Goal: Navigation & Orientation: Find specific page/section

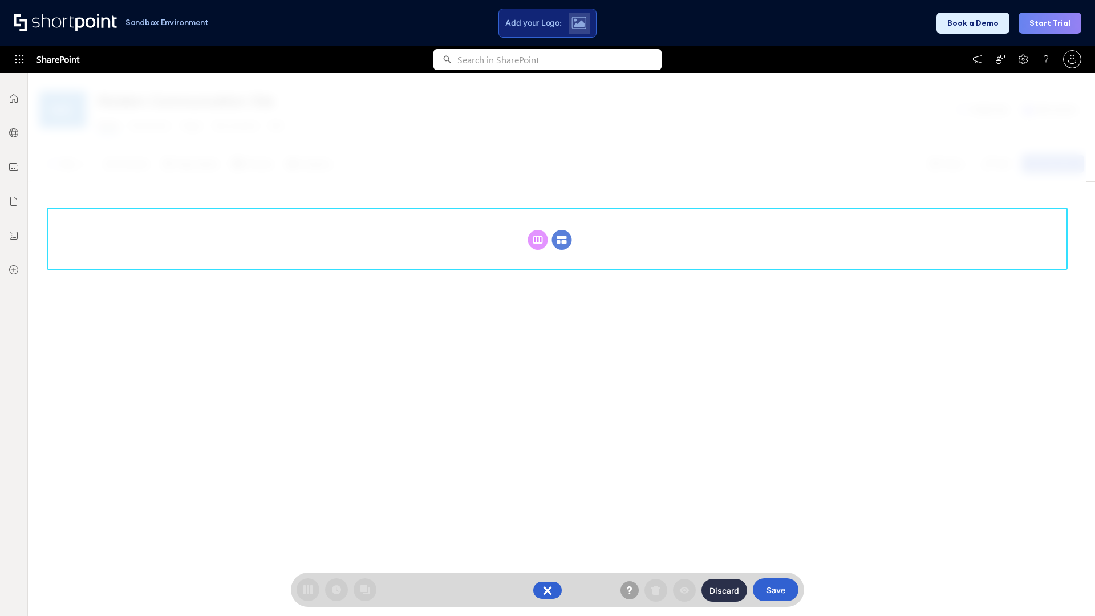
scroll to position [157, 0]
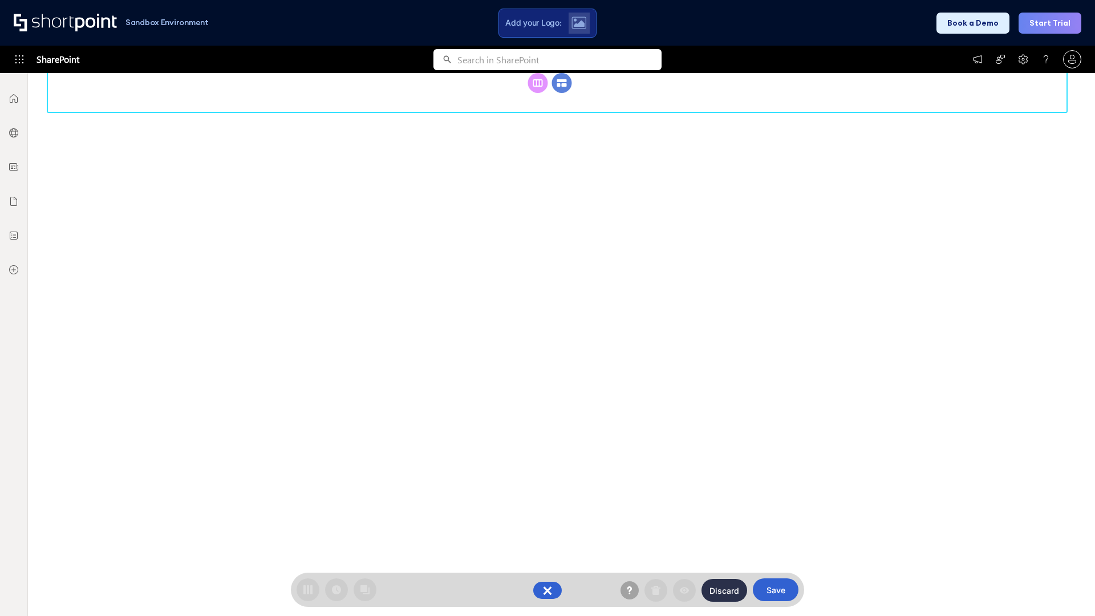
click at [562, 83] on circle at bounding box center [562, 83] width 20 height 20
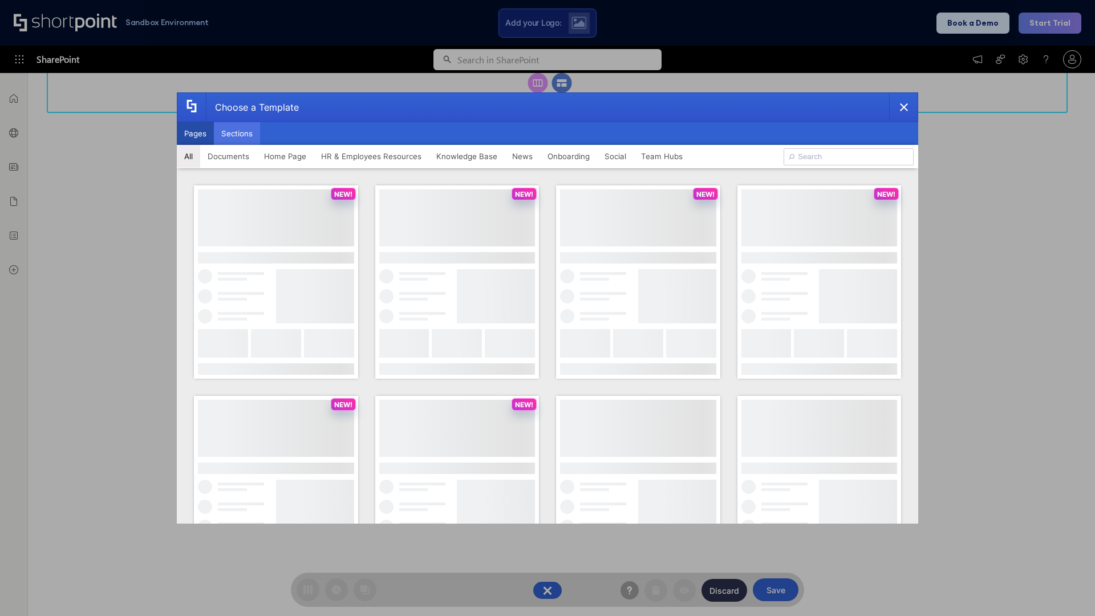
click at [237, 133] on button "Sections" at bounding box center [237, 133] width 46 height 23
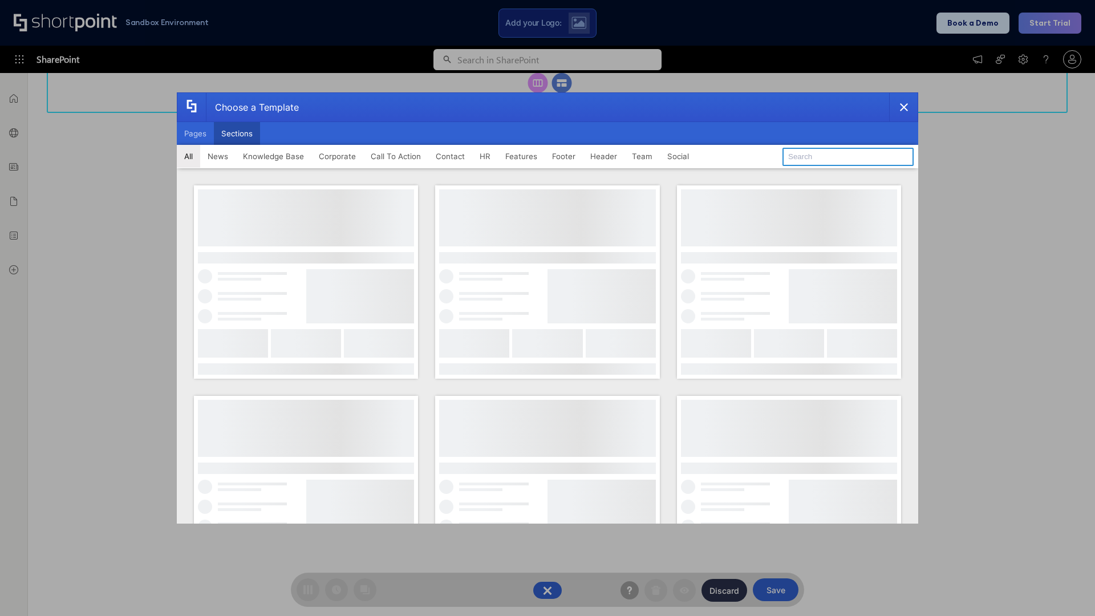
type input "Social Intranet"
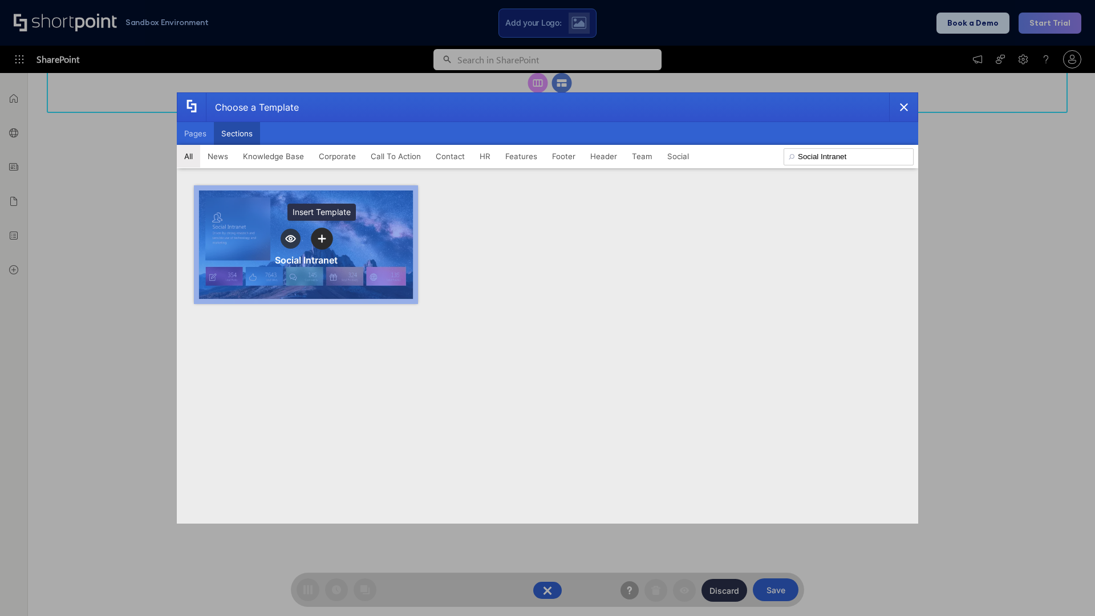
click at [322, 238] on icon "template selector" at bounding box center [322, 239] width 8 height 8
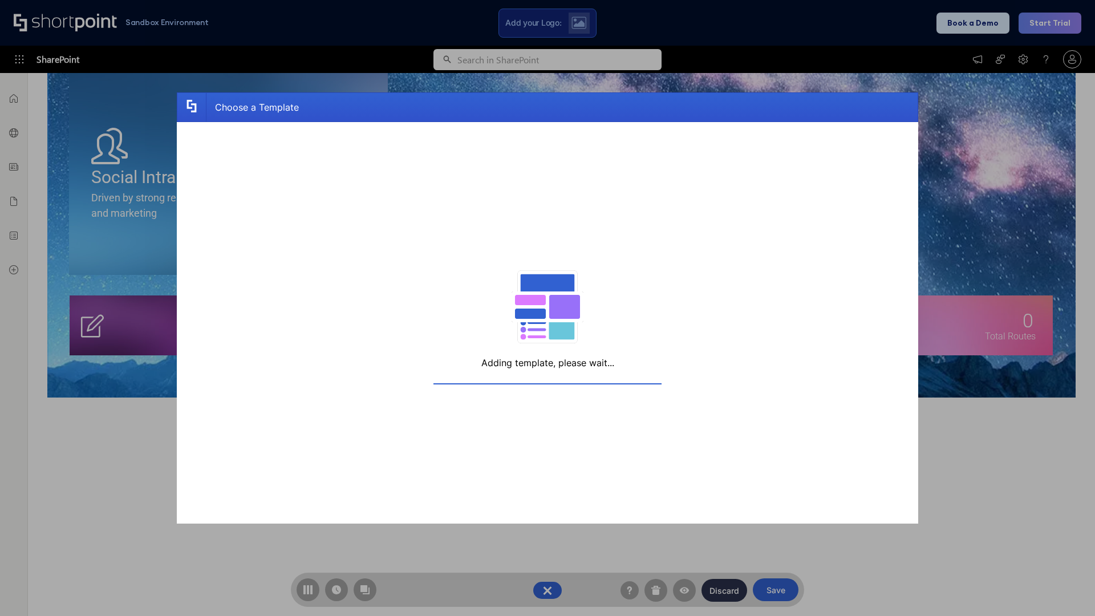
scroll to position [182, 0]
